Goal: Task Accomplishment & Management: Manage account settings

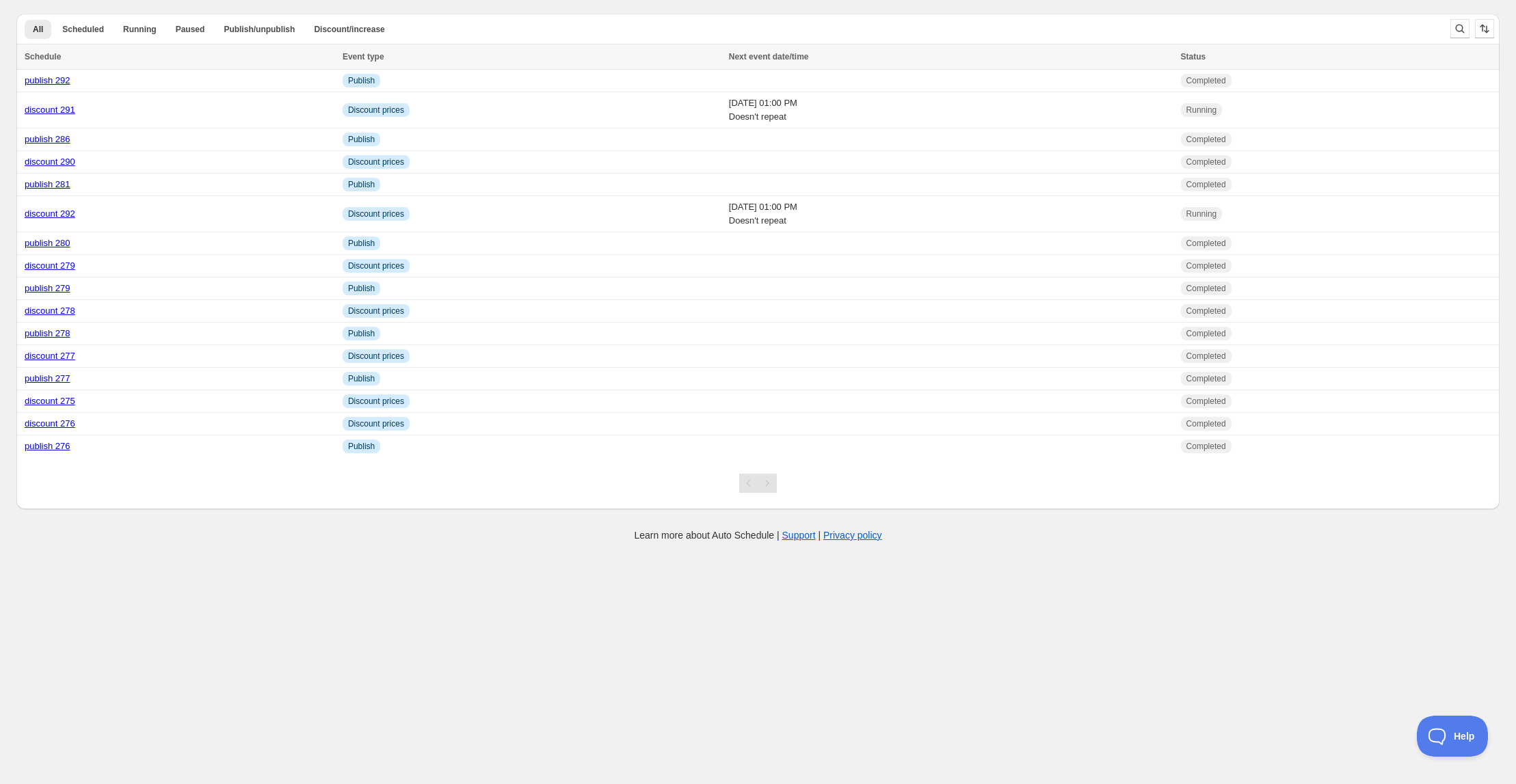
click at [550, 609] on body "Create schedule Help & support Cancel Discount prices Schedule a discount, sale…" at bounding box center [758, 392] width 1516 height 784
click at [55, 78] on link "publish 292" at bounding box center [48, 80] width 46 height 10
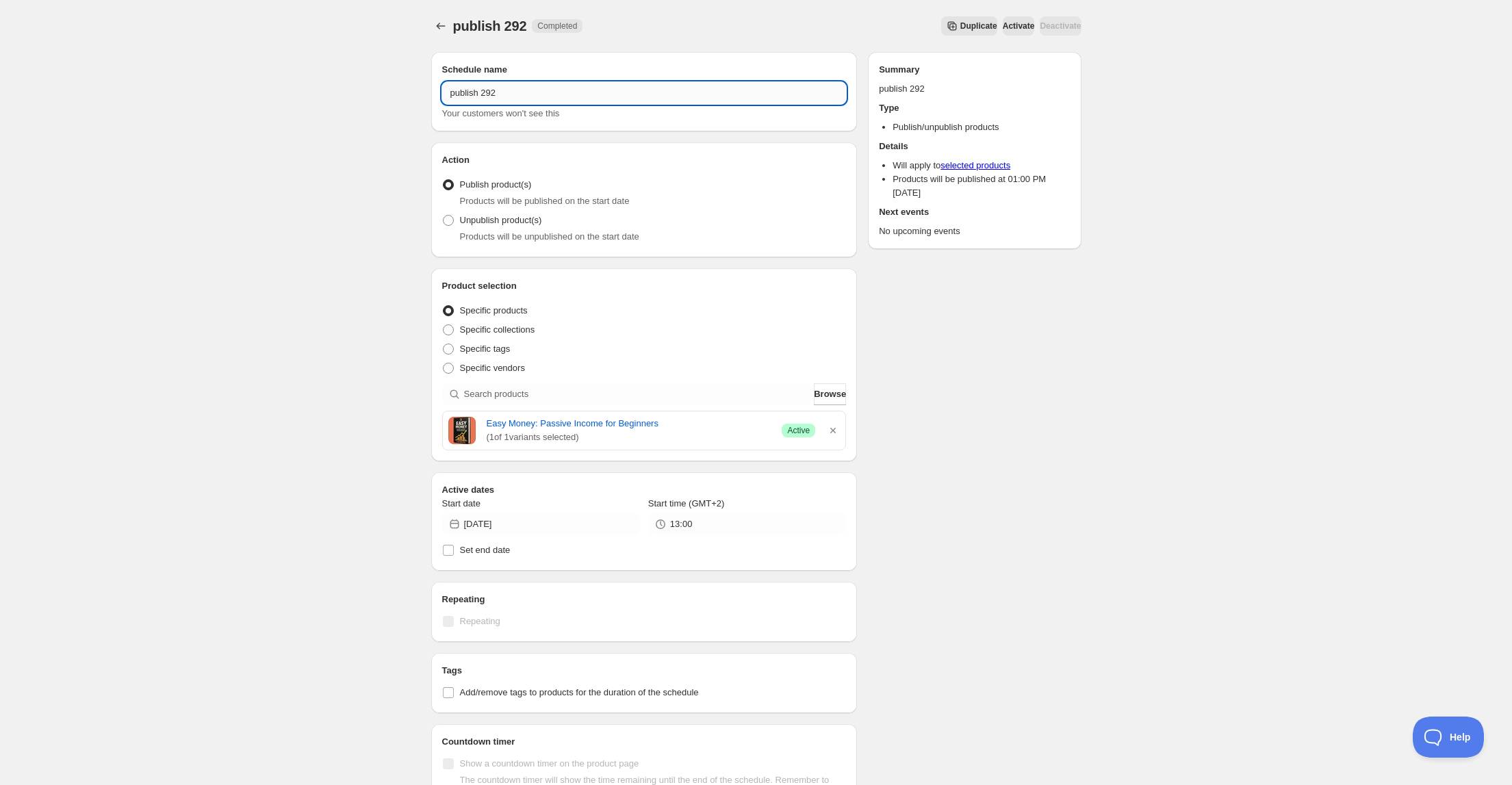
drag, startPoint x: 490, startPoint y: 94, endPoint x: 498, endPoint y: 95, distance: 8.1
click at [498, 95] on input "publish 292" at bounding box center [644, 93] width 405 height 22
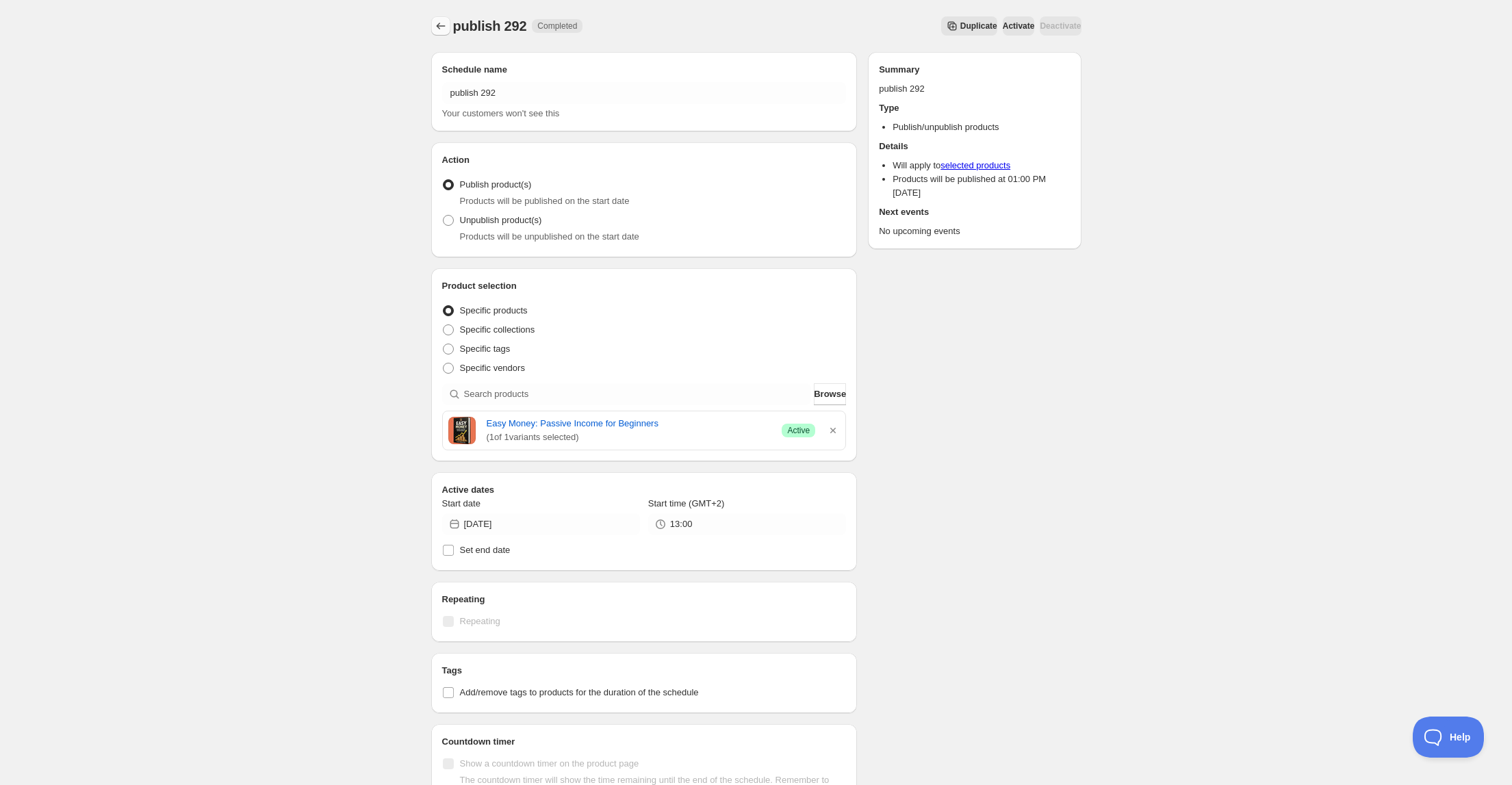
click at [438, 30] on icon "Schedules" at bounding box center [441, 26] width 14 height 14
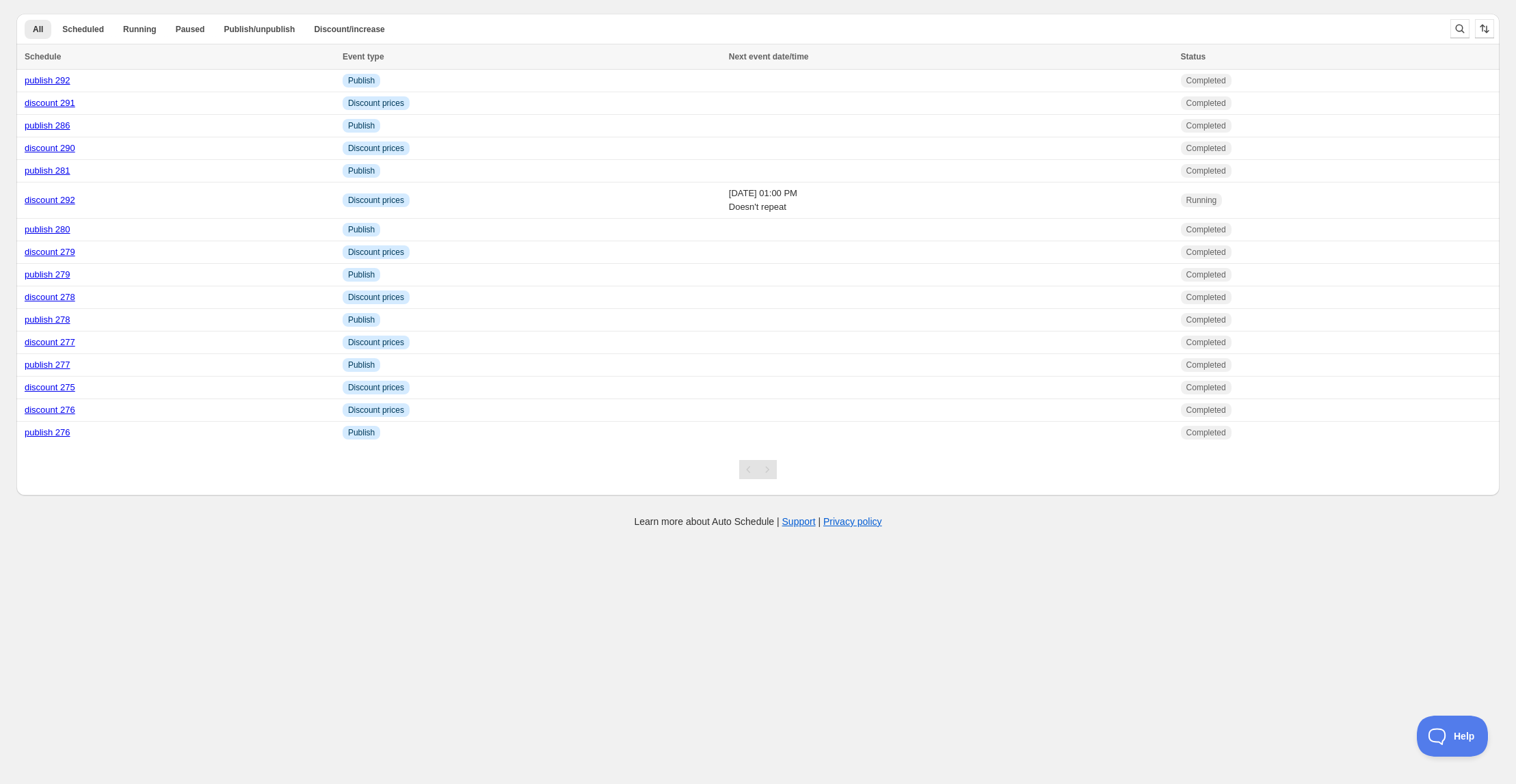
click at [602, 692] on body "Create schedule Help & support Cancel Discount prices Schedule a discount, sale…" at bounding box center [758, 392] width 1516 height 784
click at [43, 80] on link "publish 292" at bounding box center [48, 80] width 46 height 10
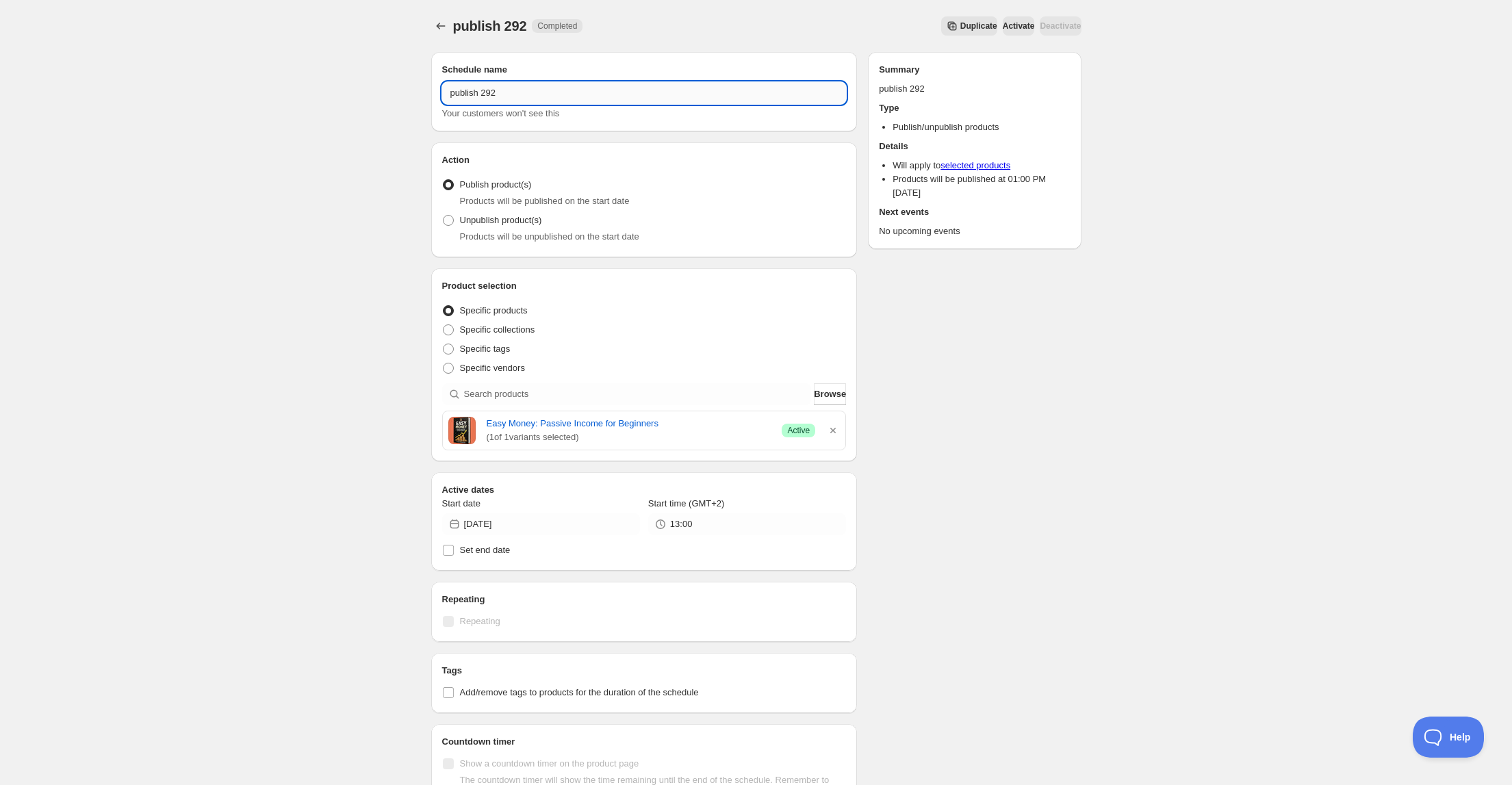
drag, startPoint x: 489, startPoint y: 95, endPoint x: 501, endPoint y: 94, distance: 12.0
click at [501, 94] on input "publish 292" at bounding box center [644, 93] width 405 height 22
type input "publish 293"
click at [545, 527] on input "[DATE]" at bounding box center [552, 524] width 176 height 22
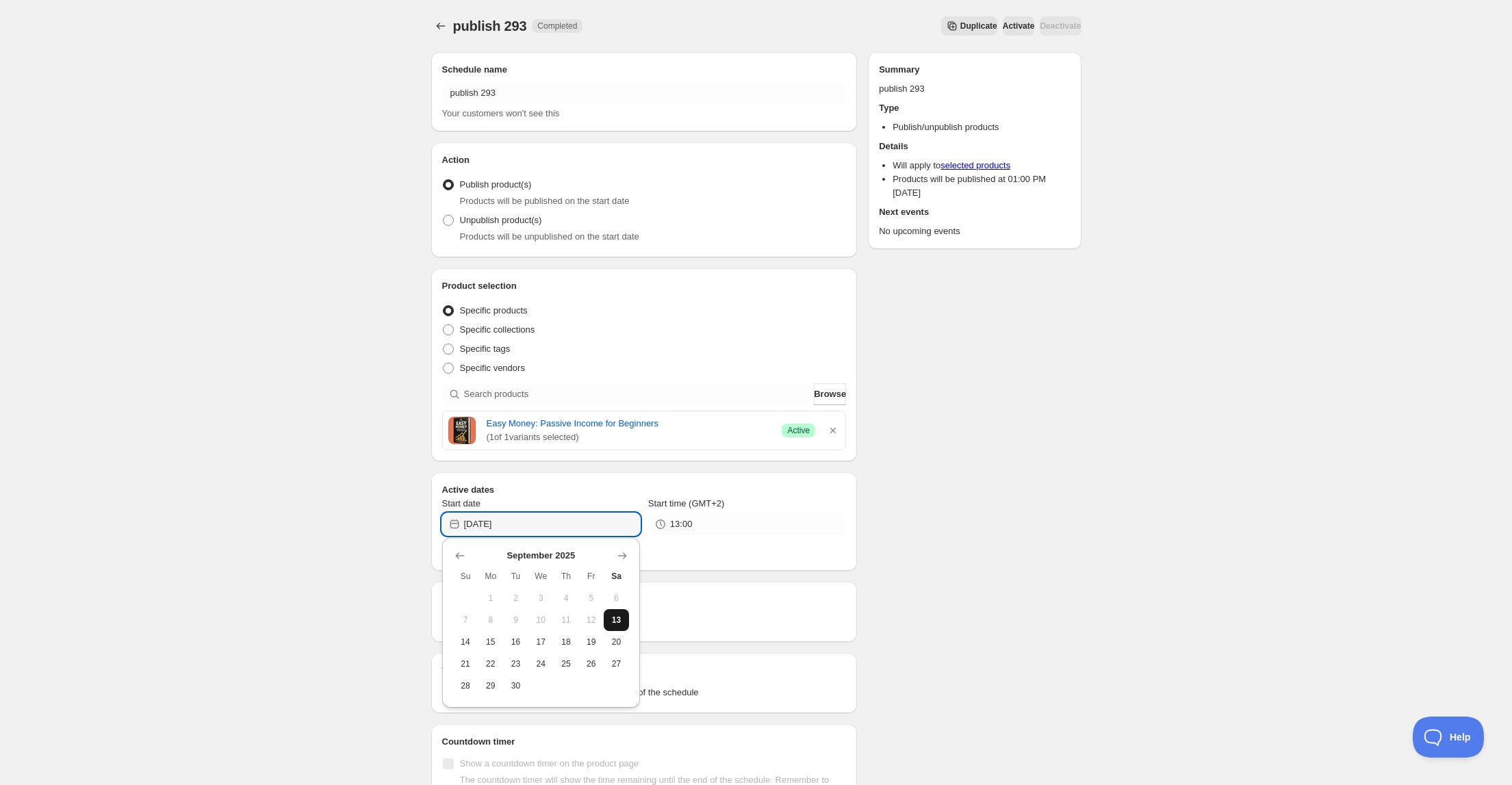
click at [614, 617] on span "13" at bounding box center [616, 620] width 14 height 11
type input "[DATE]"
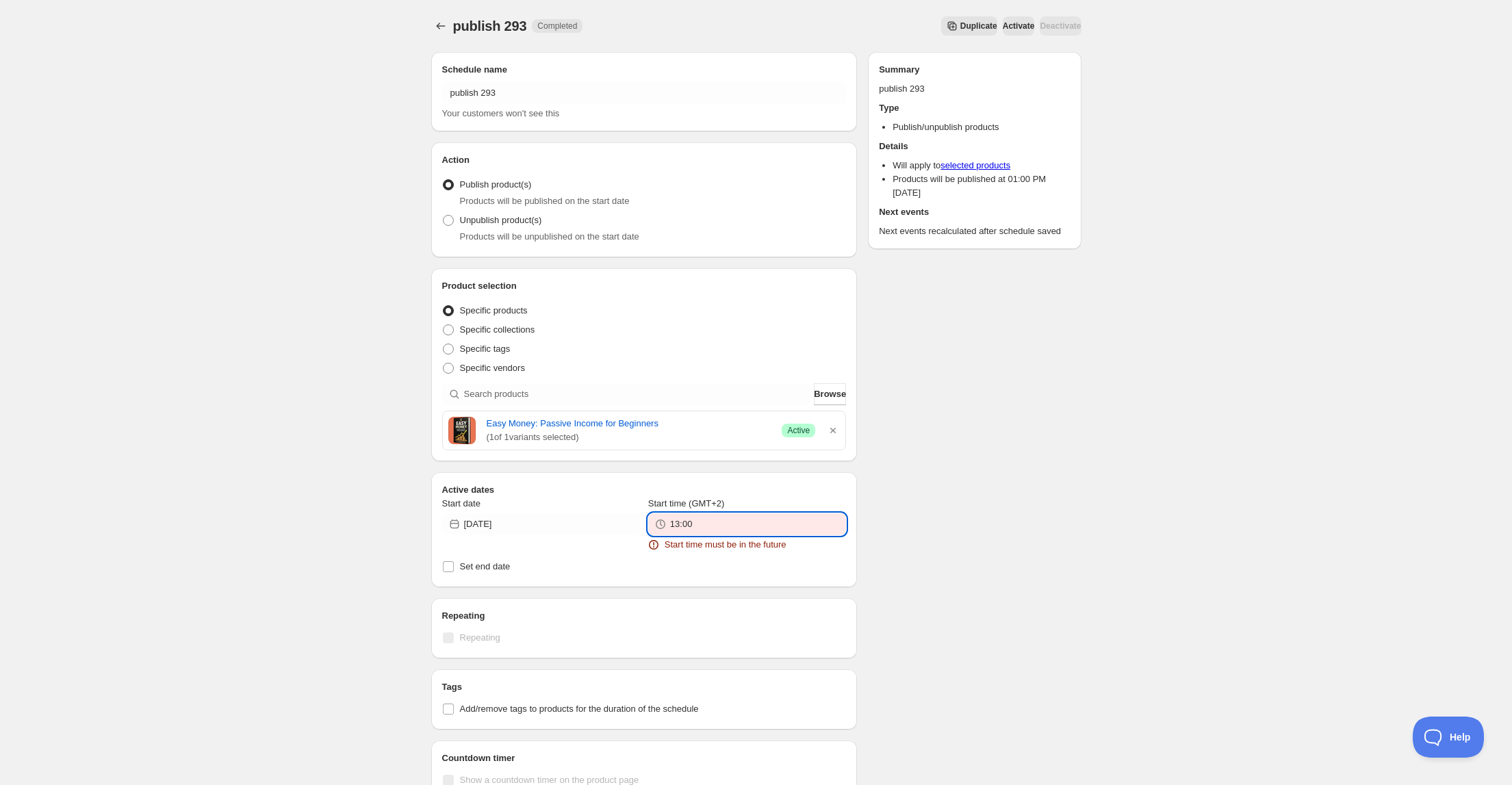
click at [684, 526] on input "13:00" at bounding box center [758, 524] width 176 height 22
click at [694, 521] on input "13:00" at bounding box center [758, 524] width 176 height 22
drag, startPoint x: 683, startPoint y: 523, endPoint x: 701, endPoint y: 524, distance: 18.0
click at [700, 524] on input "13:00" at bounding box center [758, 524] width 176 height 22
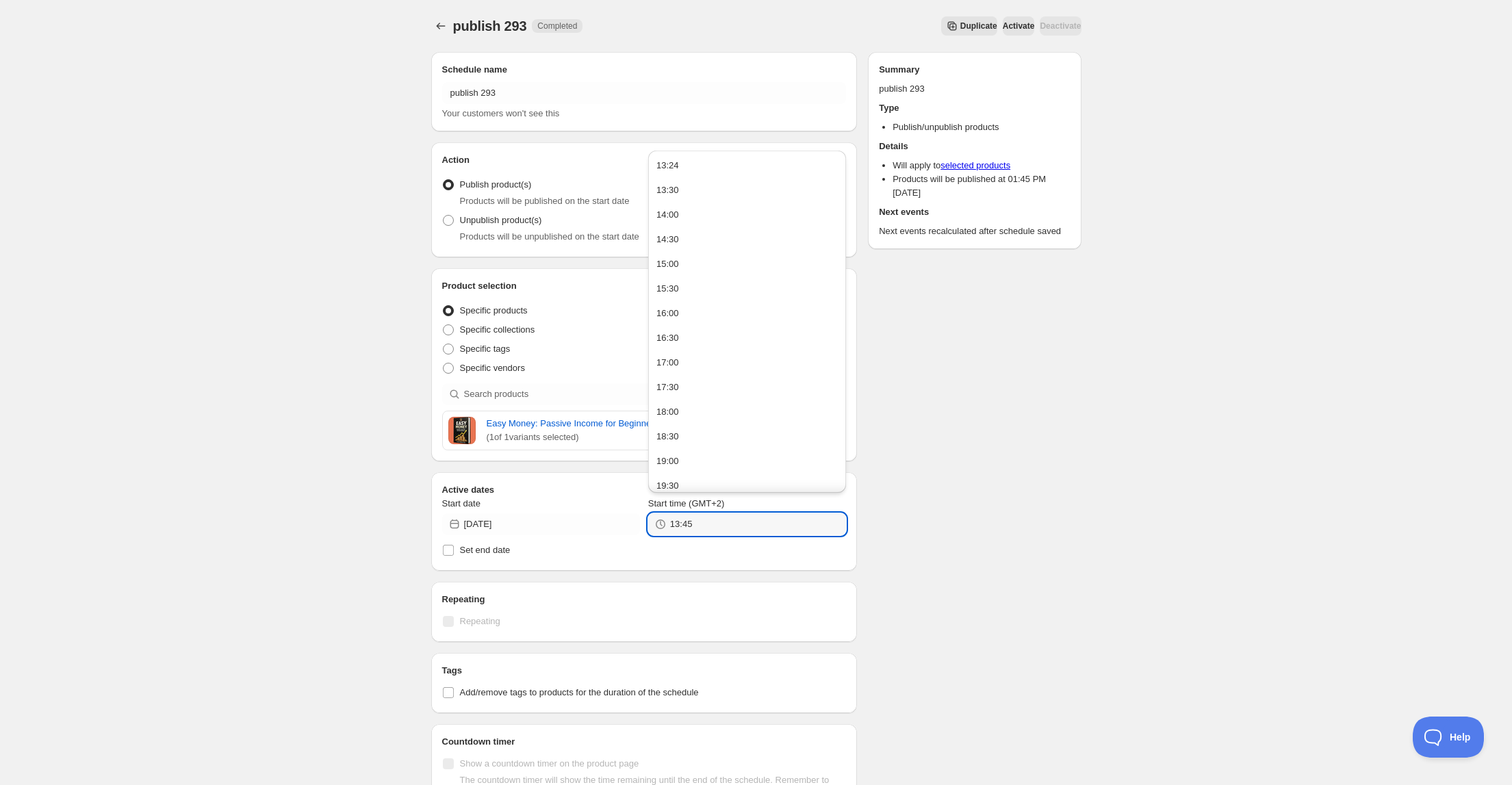
type input "13:45"
click at [1041, 498] on div "Schedule name publish 293 Your customers won't see this Action Action Publish p…" at bounding box center [751, 770] width 661 height 1458
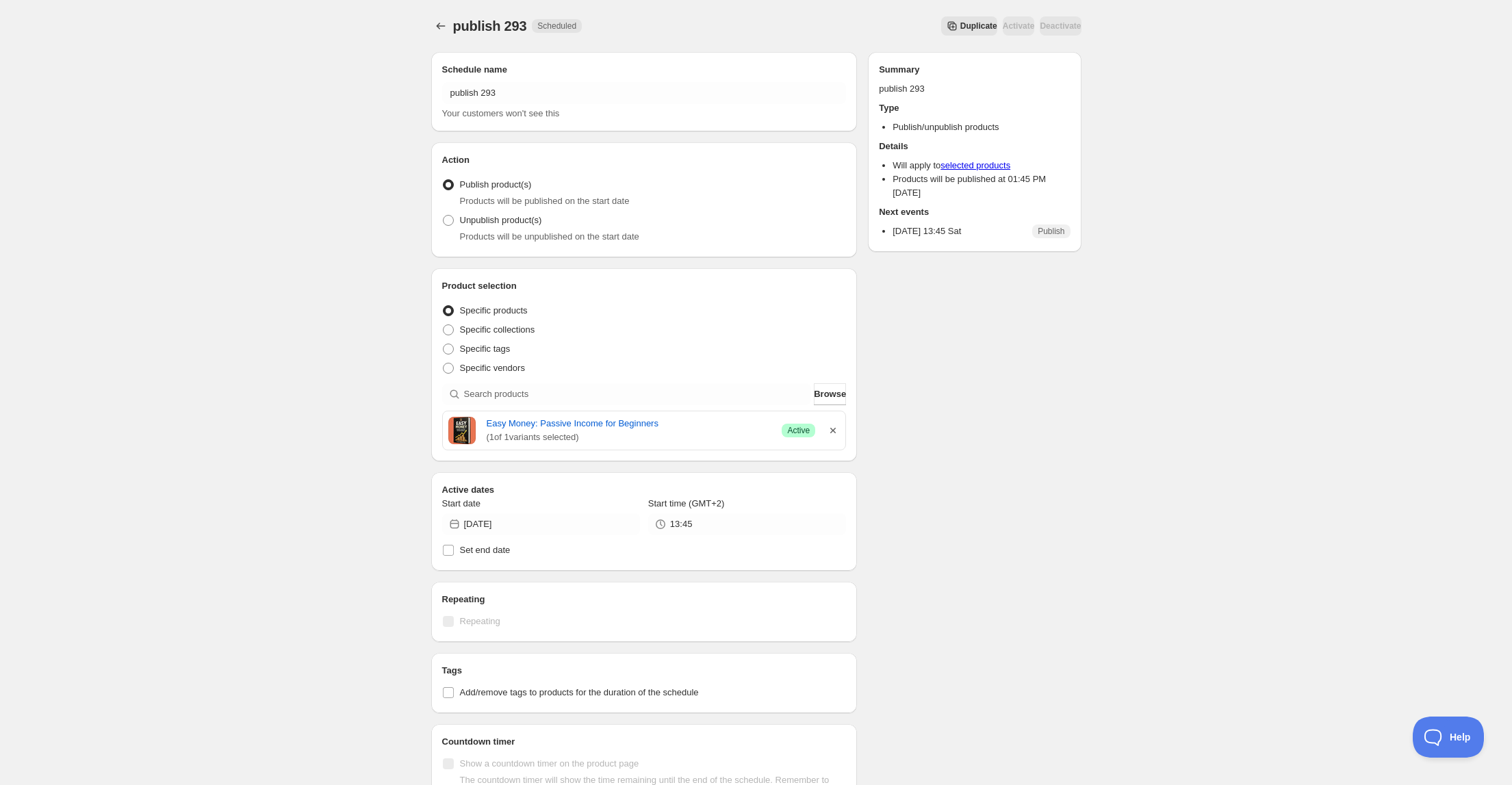
click at [833, 432] on icon "button" at bounding box center [833, 430] width 5 height 5
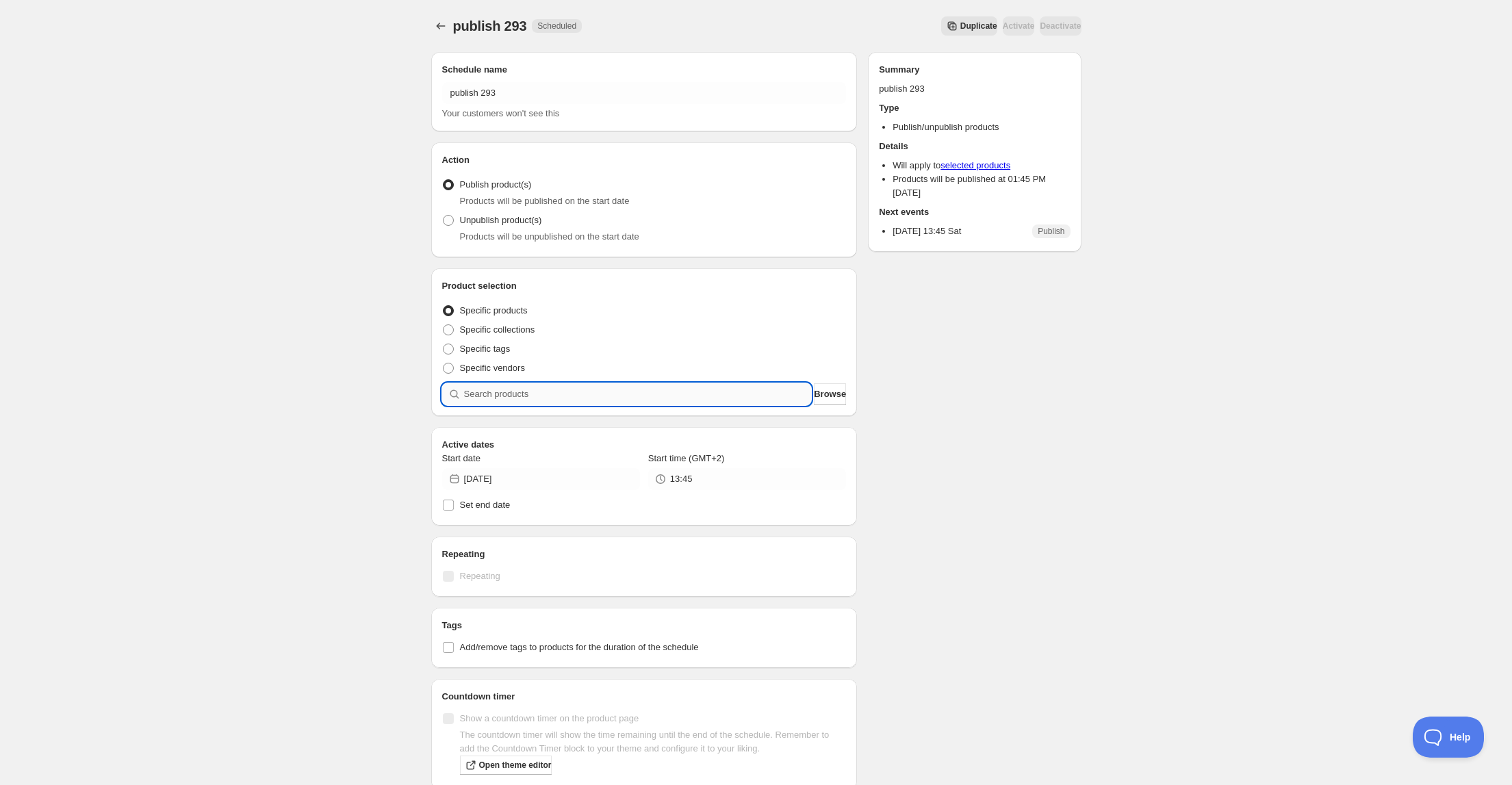
click at [729, 401] on input "search" at bounding box center [638, 395] width 348 height 22
type input "2"
type input "9"
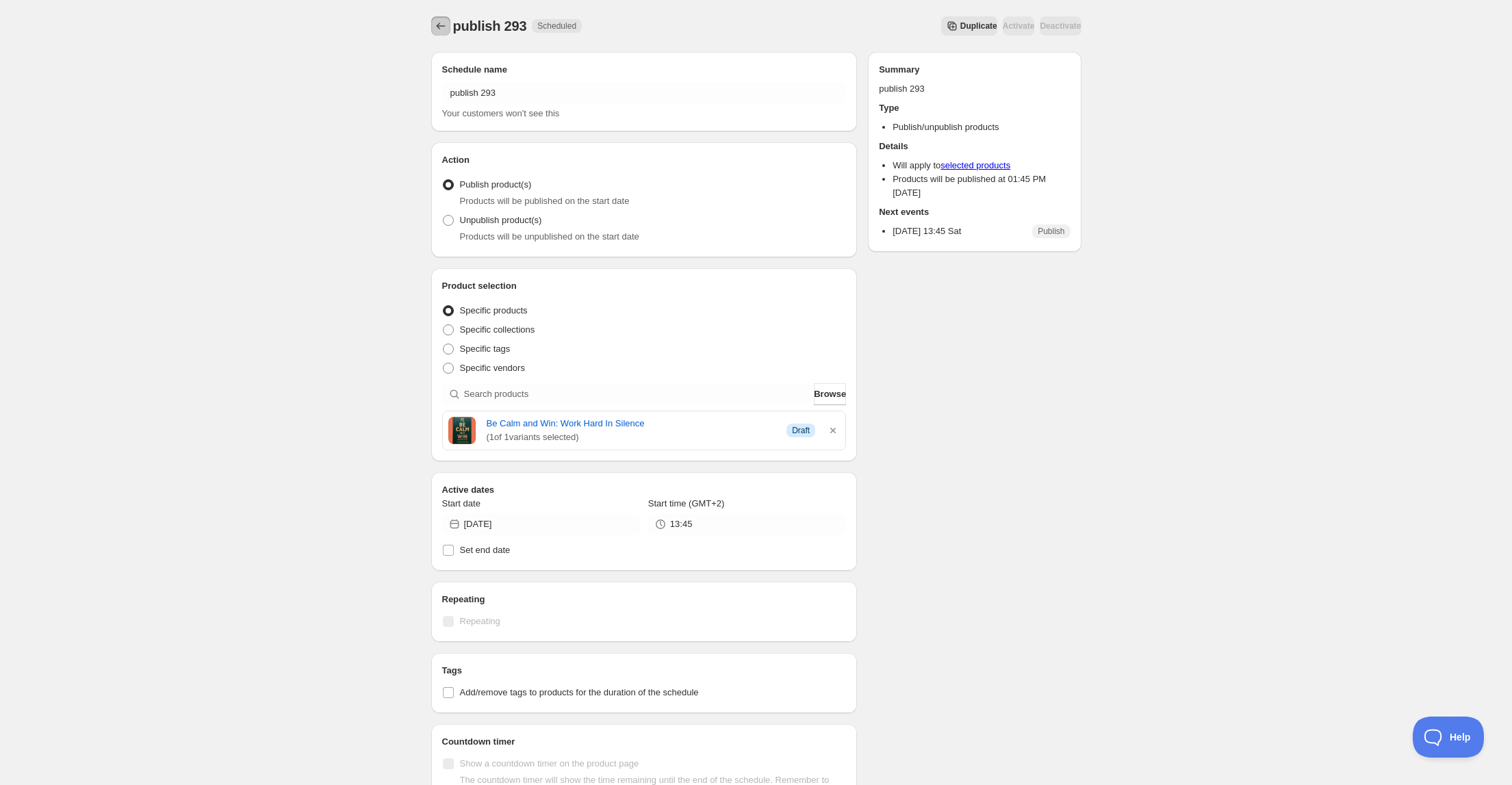
click at [441, 25] on icon "Schedules" at bounding box center [441, 26] width 14 height 14
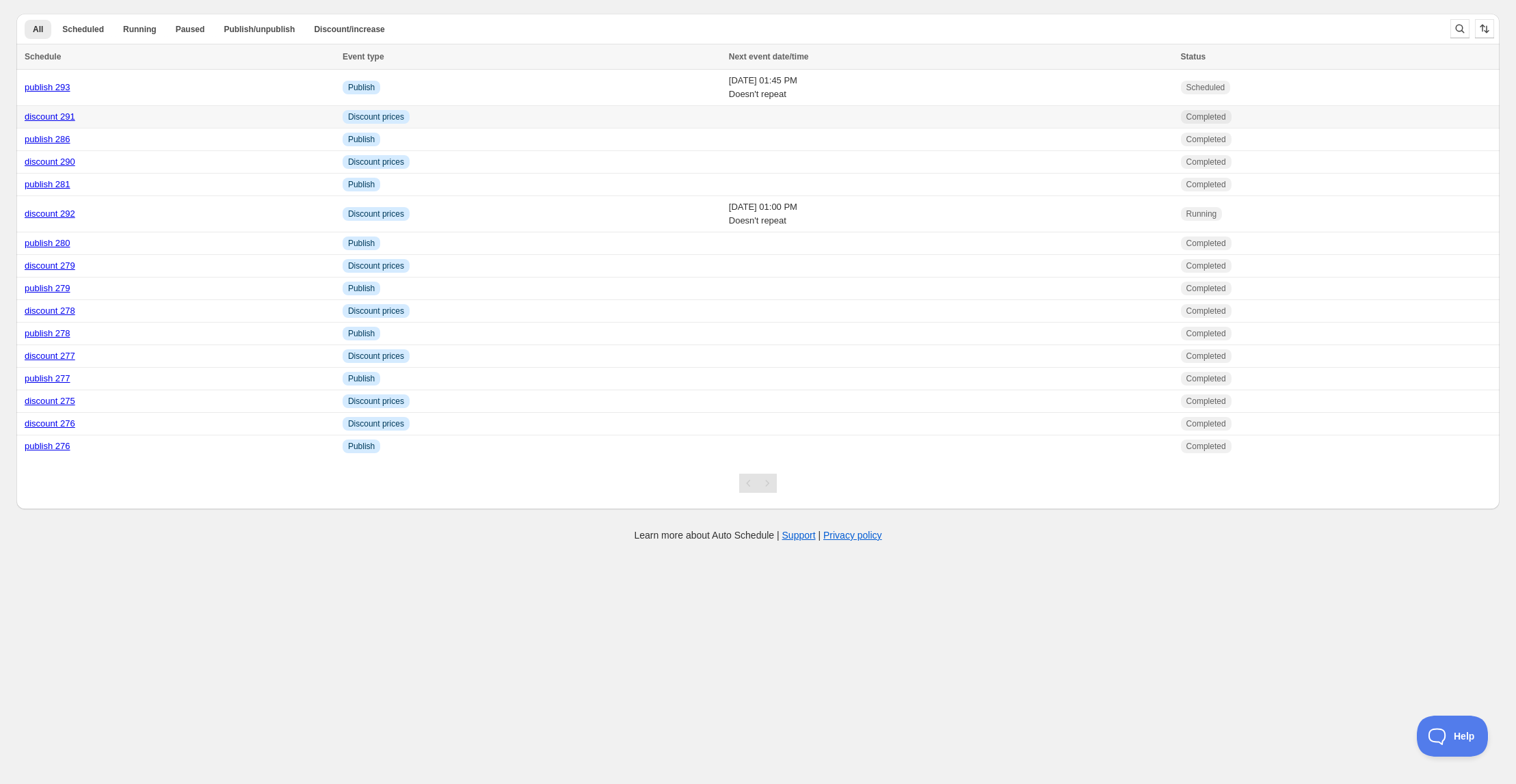
click at [57, 117] on link "discount 291" at bounding box center [49, 117] width 50 height 10
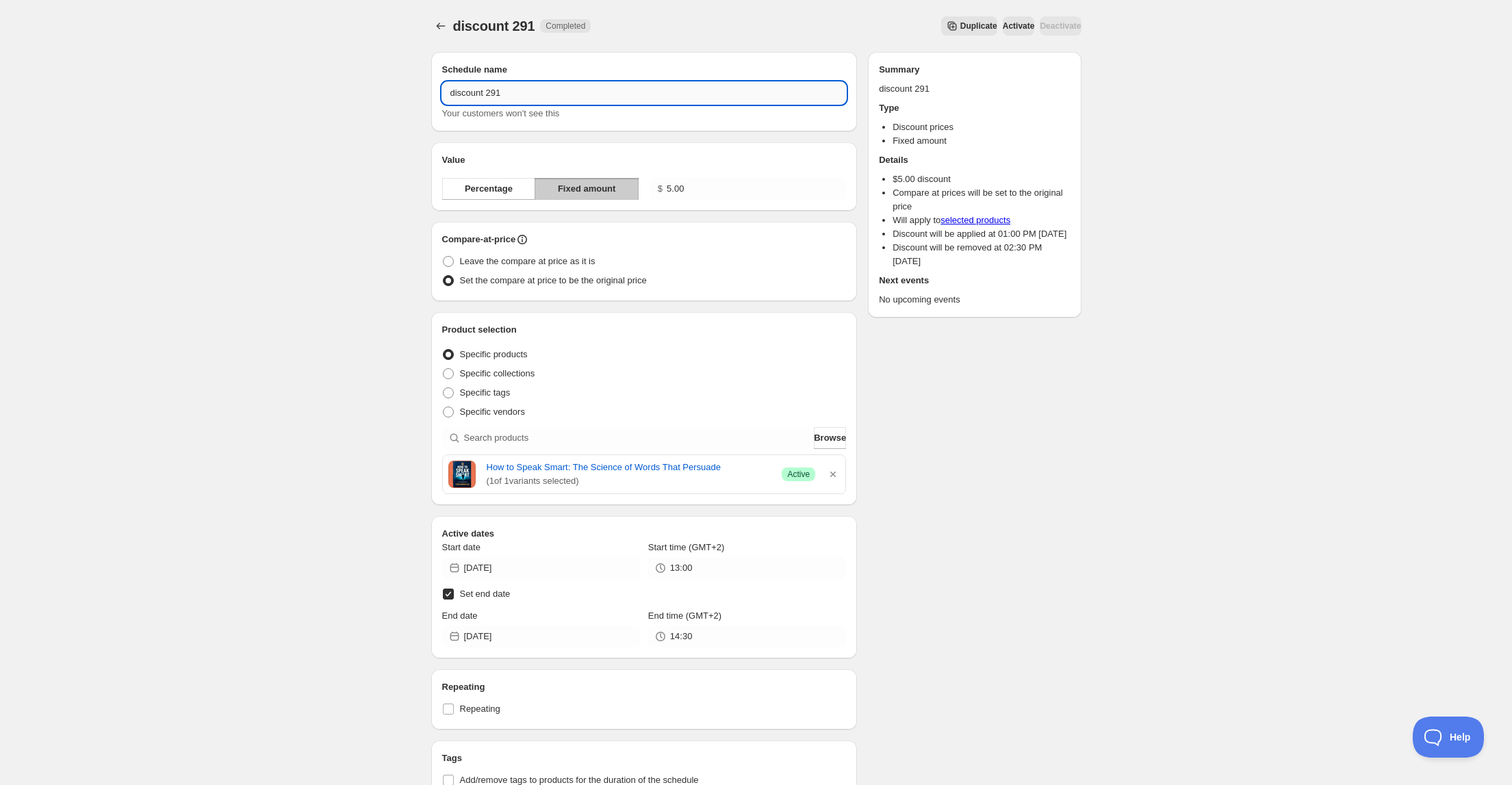
drag, startPoint x: 495, startPoint y: 95, endPoint x: 505, endPoint y: 95, distance: 10.0
click at [505, 95] on input "discount 291" at bounding box center [644, 93] width 405 height 22
type input "discount 293"
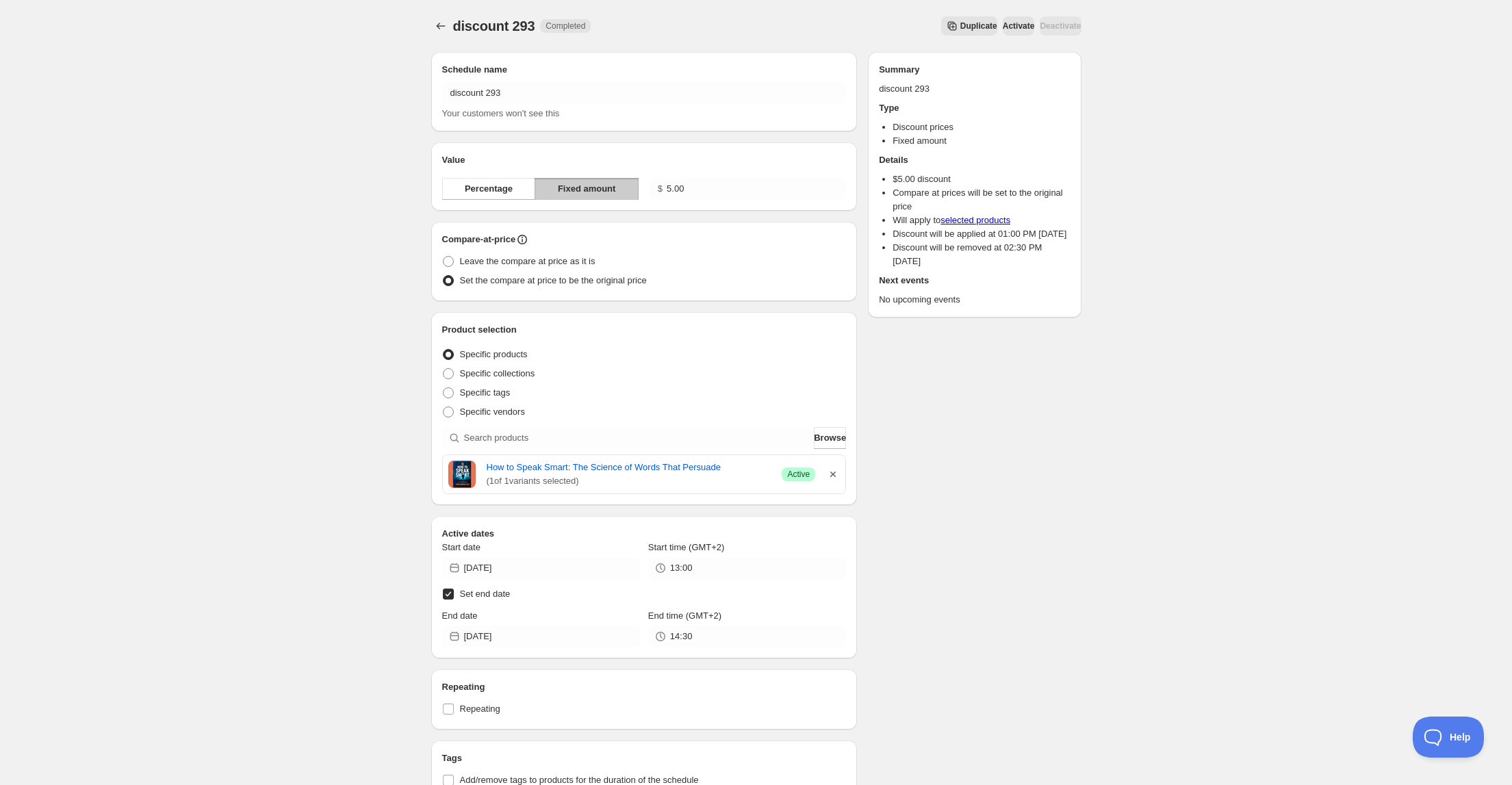
click at [834, 475] on icon "button" at bounding box center [833, 475] width 14 height 14
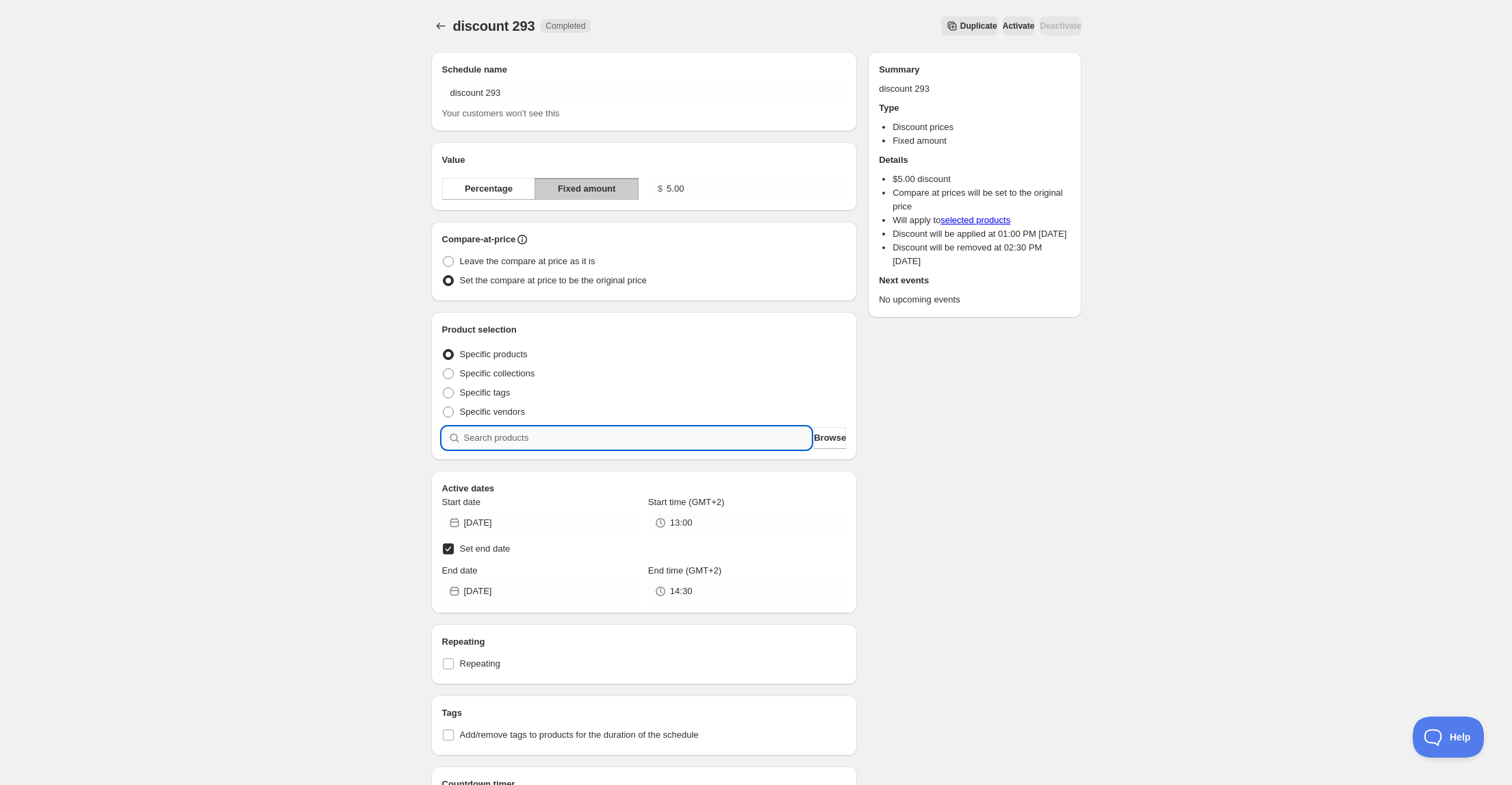
click at [649, 441] on input "search" at bounding box center [638, 438] width 348 height 22
type input "b"
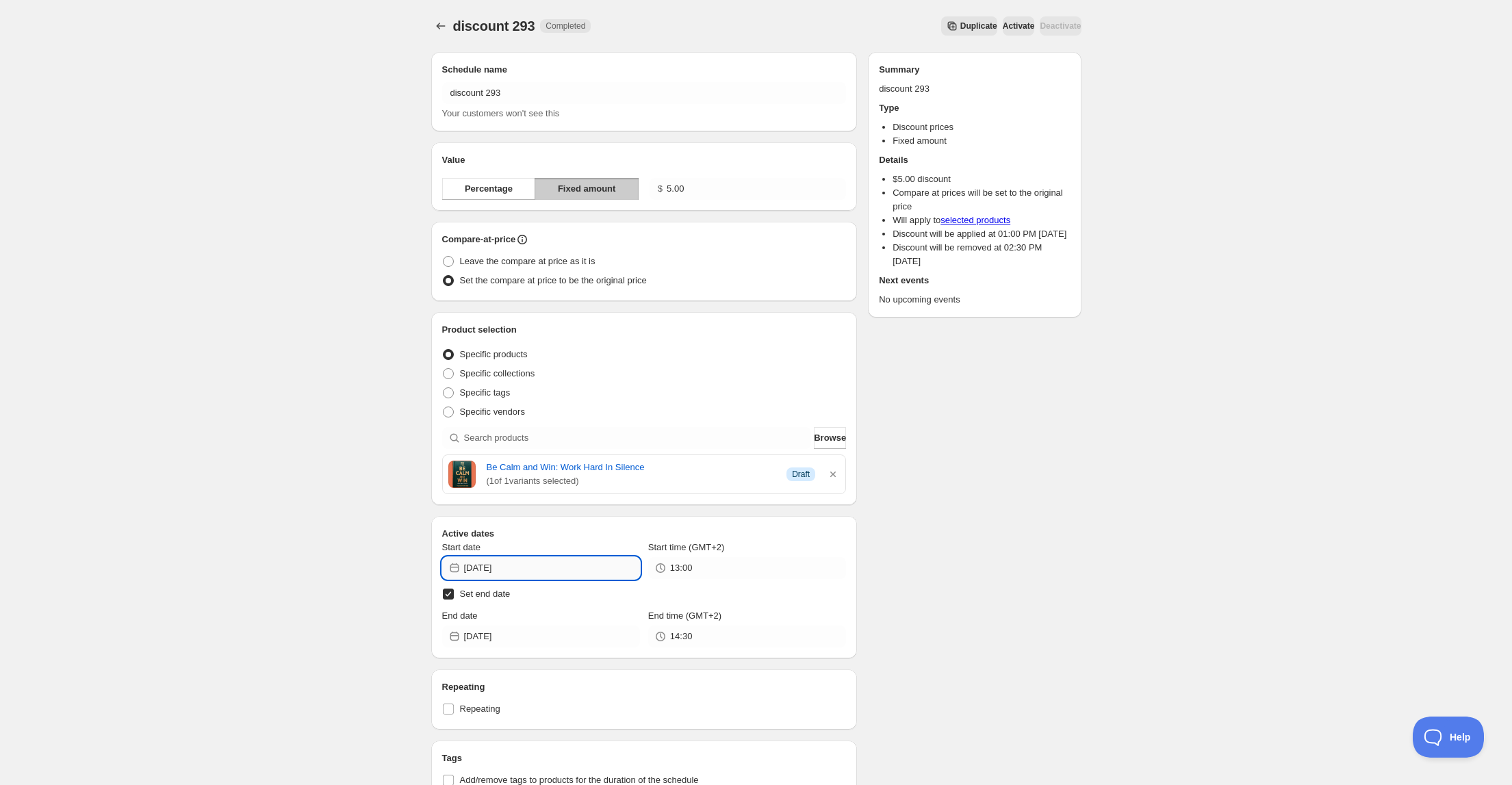
click at [528, 569] on input "[DATE]" at bounding box center [552, 569] width 176 height 22
click at [622, 666] on span "13" at bounding box center [616, 664] width 14 height 11
type input "[DATE]"
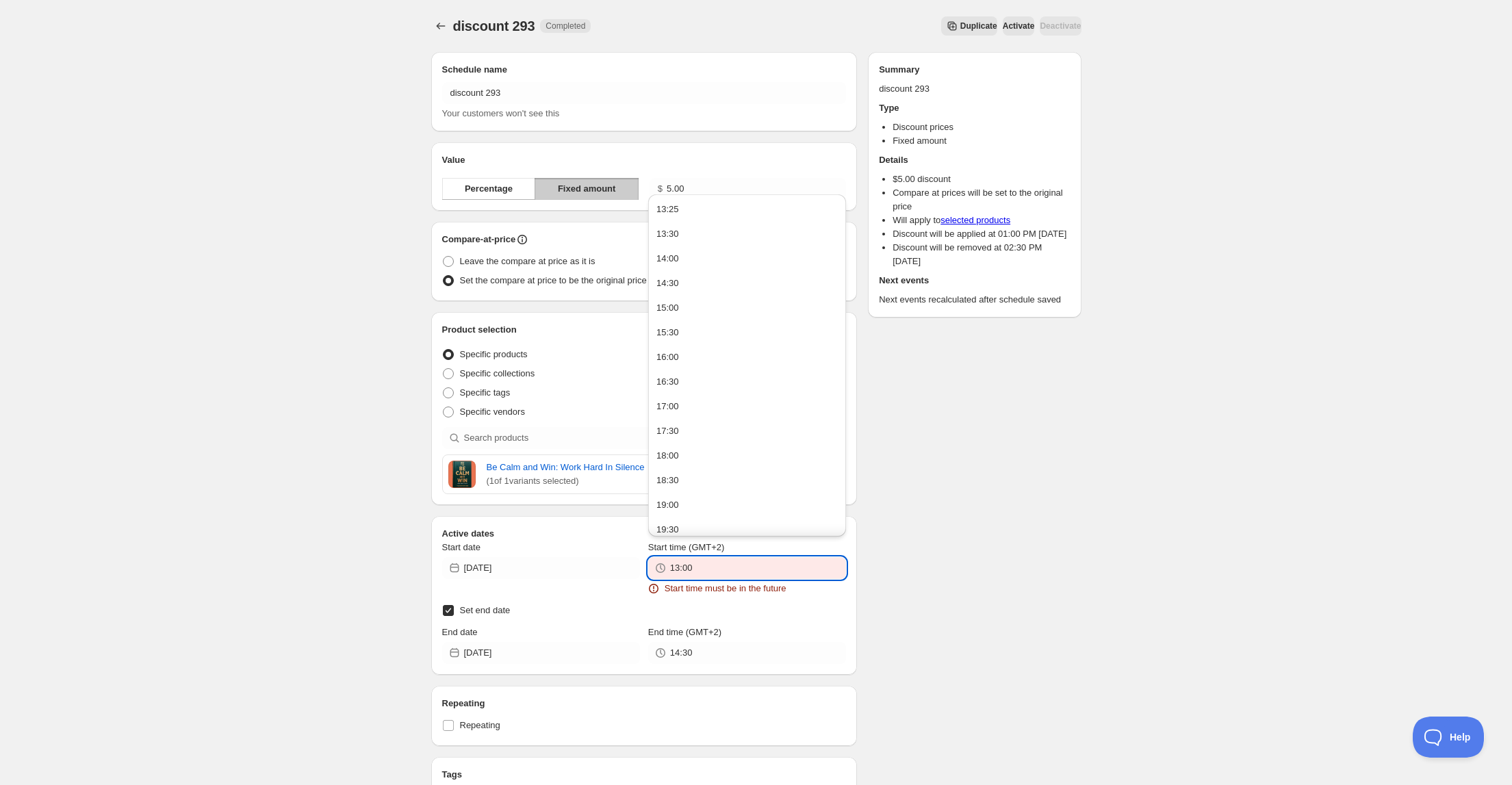
click at [691, 572] on input "13:00" at bounding box center [758, 569] width 176 height 22
drag, startPoint x: 682, startPoint y: 569, endPoint x: 695, endPoint y: 569, distance: 13.0
click at [695, 569] on input "13:00" at bounding box center [758, 569] width 176 height 22
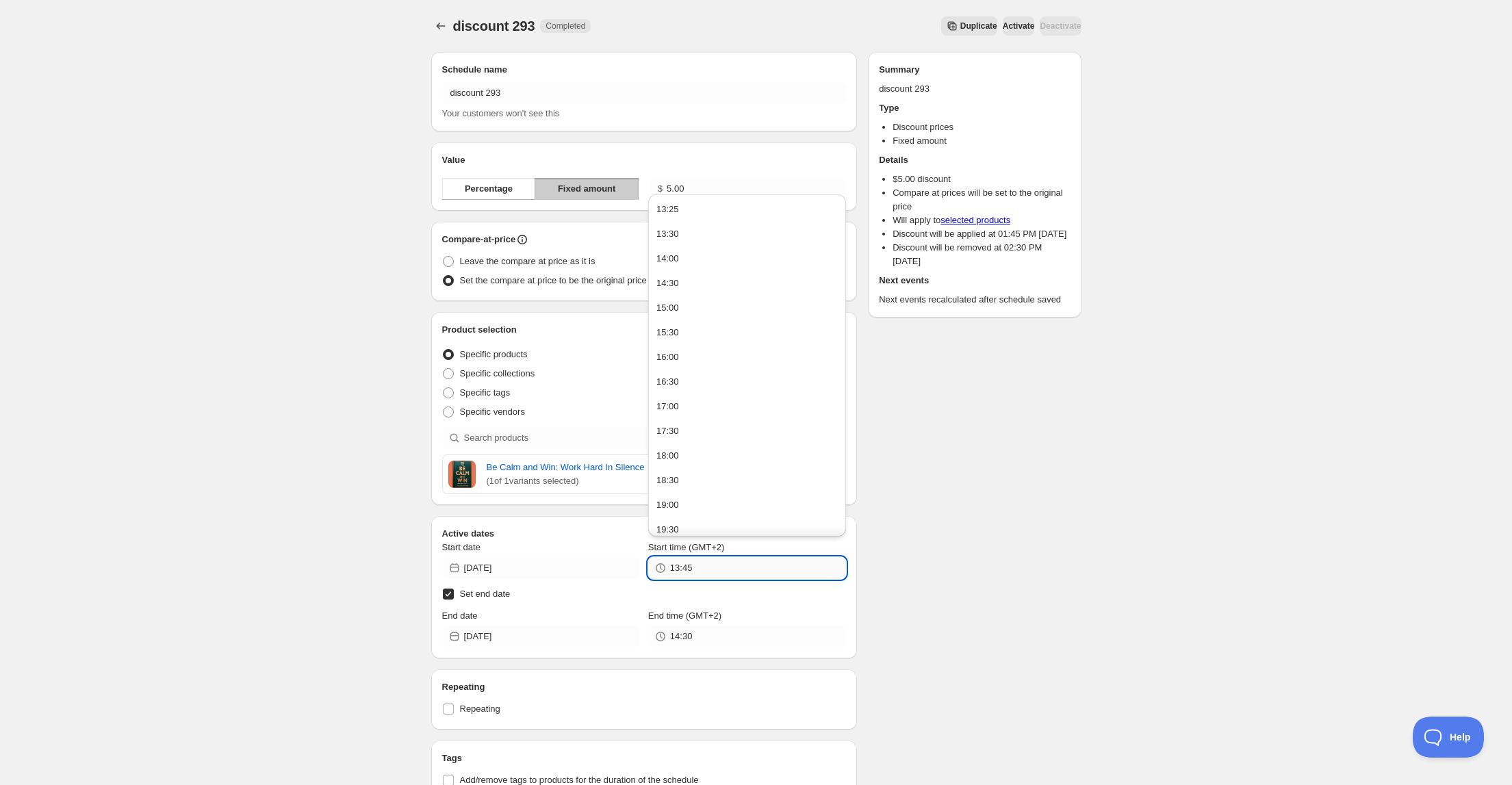
click at [684, 566] on input "13:45" at bounding box center [758, 569] width 176 height 22
type input "13:45"
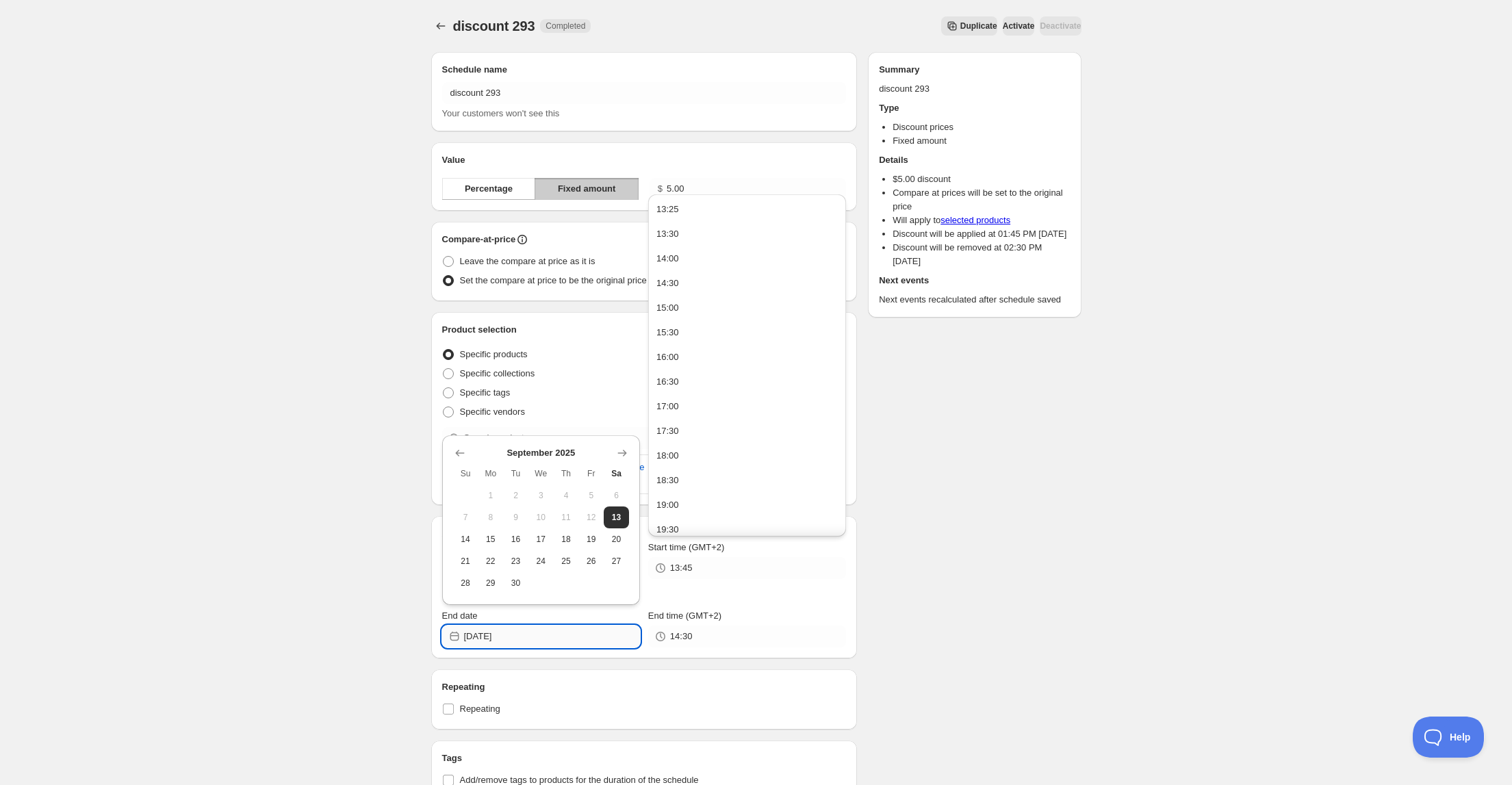
click at [561, 644] on input "[DATE]" at bounding box center [552, 637] width 176 height 22
click at [495, 540] on span "15" at bounding box center [490, 539] width 14 height 11
type input "[DATE]"
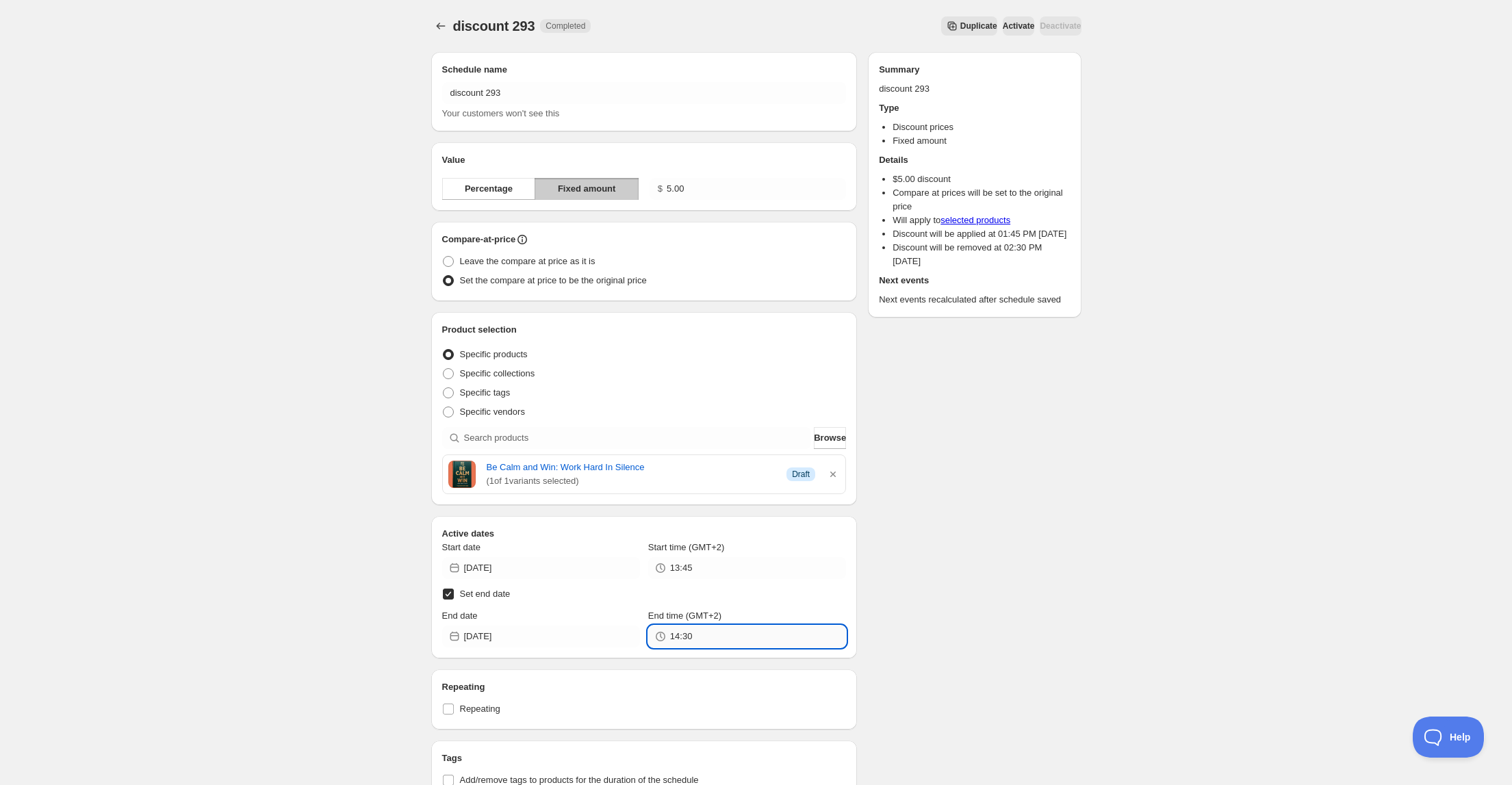
click at [678, 632] on input "14:30" at bounding box center [758, 637] width 176 height 22
paste input "3:45"
type input "13:45"
click at [878, 621] on div "Schedule name discount 293 Your customers won't see this Value Percentage Fixed…" at bounding box center [751, 734] width 661 height 1387
click at [267, 303] on div "discount 293. This page is ready discount 293 Scheduled Duplicate Activate Deac…" at bounding box center [756, 727] width 1512 height 1455
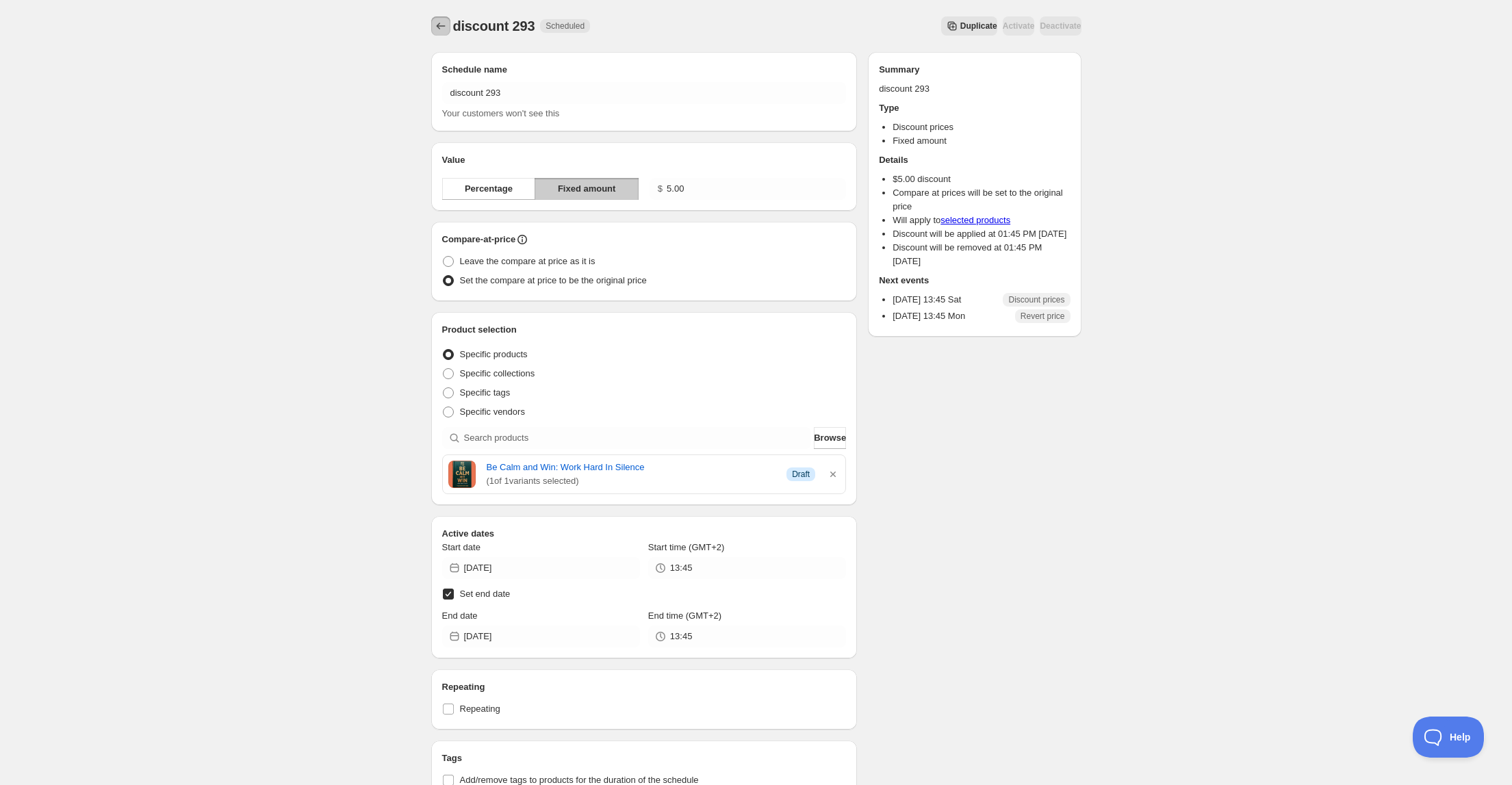
click at [436, 26] on icon "Schedules" at bounding box center [441, 26] width 14 height 14
